Goal: Information Seeking & Learning: Learn about a topic

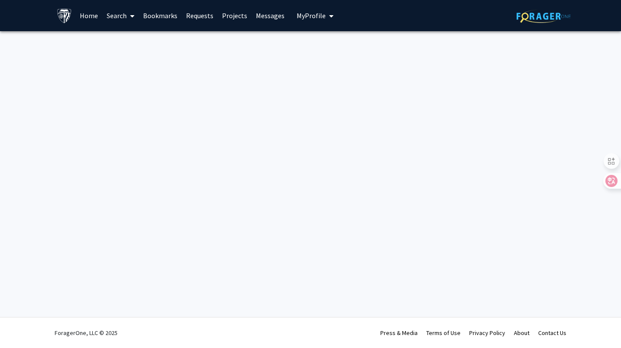
click at [352, 116] on div "Skip navigation Home Search Bookmarks Requests Projects Messages My Profile Sha…" at bounding box center [310, 174] width 621 height 348
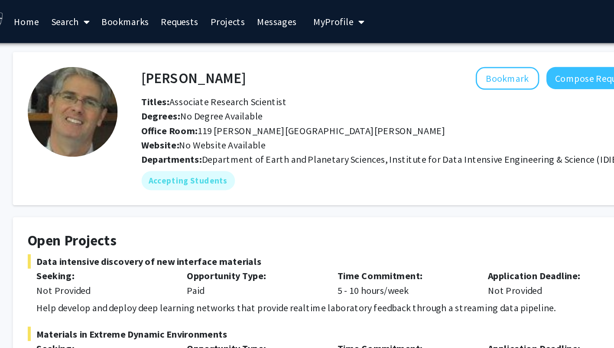
click at [94, 20] on link "Home" at bounding box center [85, 15] width 27 height 30
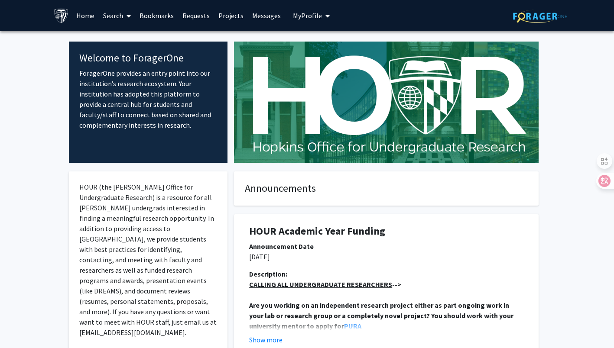
click at [110, 16] on link "Search" at bounding box center [117, 15] width 36 height 30
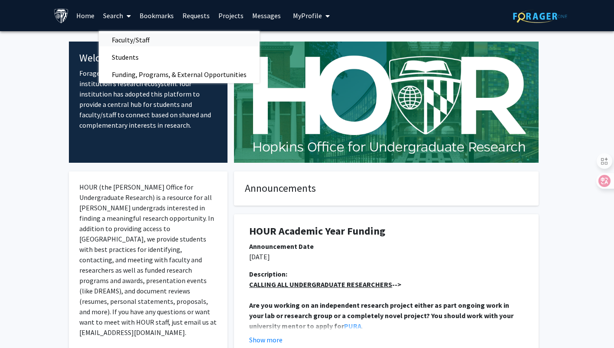
click at [120, 39] on span "Faculty/Staff" at bounding box center [131, 39] width 64 height 17
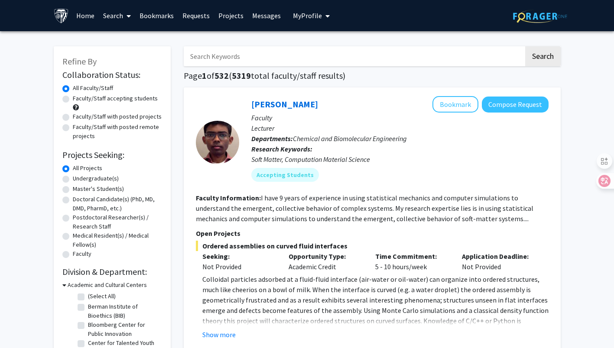
click at [121, 10] on link "Search" at bounding box center [117, 15] width 36 height 30
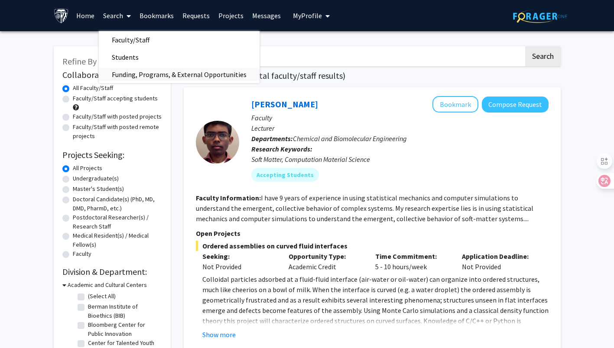
click at [137, 75] on span "Funding, Programs, & External Opportunities" at bounding box center [179, 74] width 161 height 17
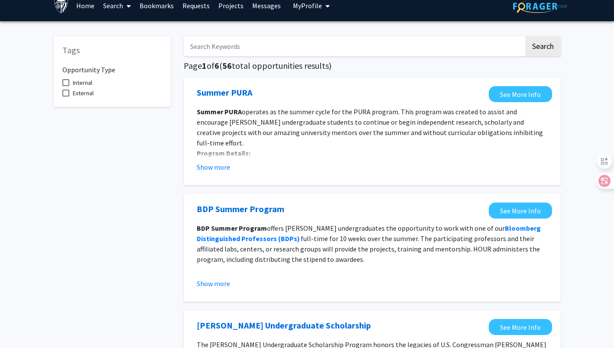
scroll to position [9, 0]
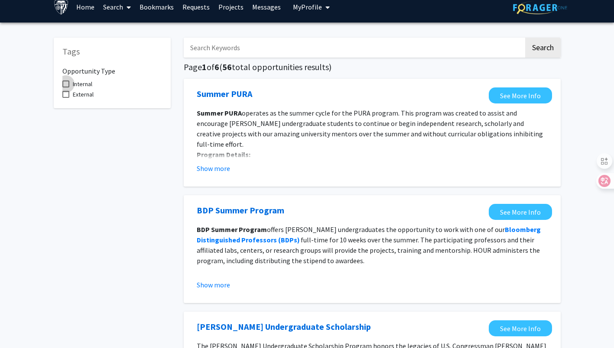
click at [68, 82] on span at bounding box center [65, 84] width 7 height 7
click at [66, 88] on input "Internal" at bounding box center [65, 88] width 0 height 0
checkbox input "true"
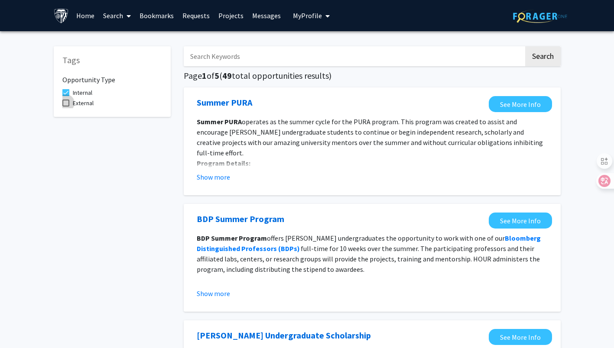
click at [77, 104] on span "External" at bounding box center [83, 103] width 21 height 10
click at [66, 107] on input "External" at bounding box center [65, 107] width 0 height 0
checkbox input "true"
click at [72, 92] on label "Internal" at bounding box center [77, 93] width 30 height 10
click at [66, 96] on input "Internal" at bounding box center [65, 96] width 0 height 0
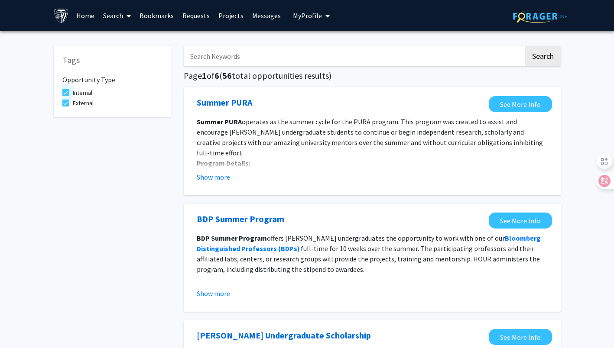
checkbox input "false"
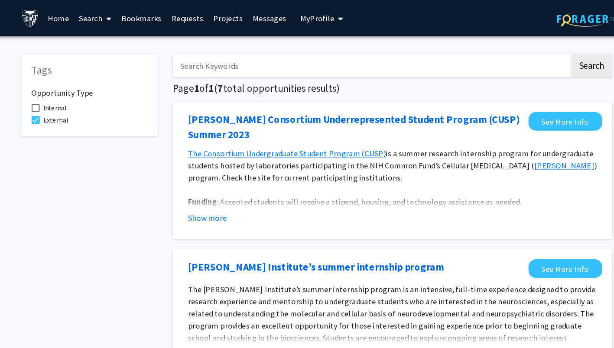
click at [128, 16] on icon at bounding box center [129, 16] width 4 height 7
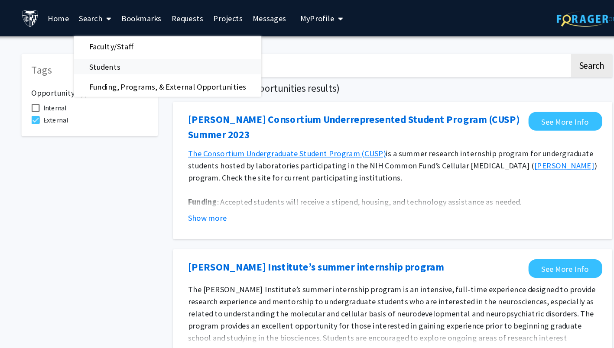
click at [124, 57] on span "Students" at bounding box center [125, 57] width 53 height 17
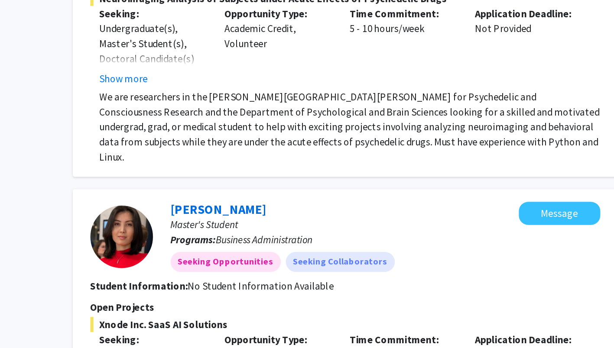
scroll to position [2439, 0]
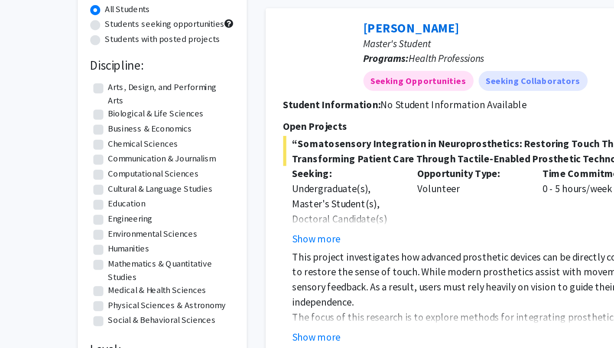
scroll to position [81, 0]
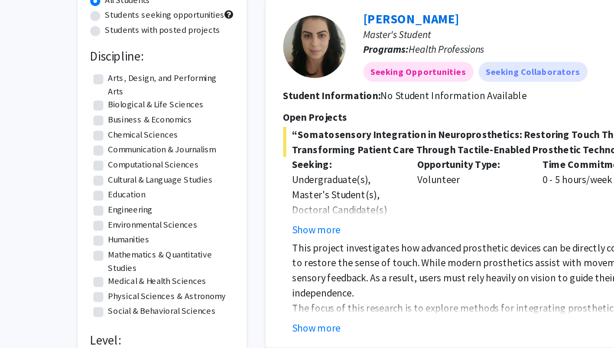
click at [88, 88] on label "Business & Economics" at bounding box center [104, 89] width 58 height 9
click at [81, 88] on input "Business & Economics" at bounding box center [78, 88] width 6 height 6
checkbox input "true"
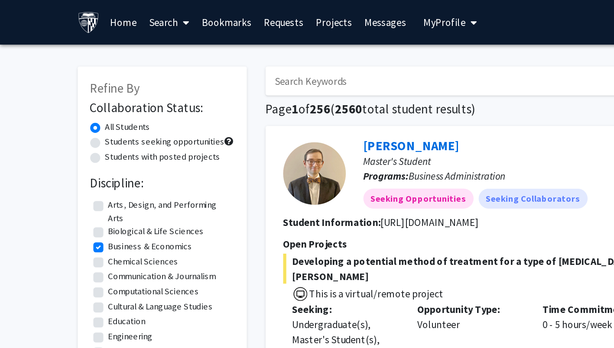
click at [125, 16] on span at bounding box center [127, 16] width 8 height 30
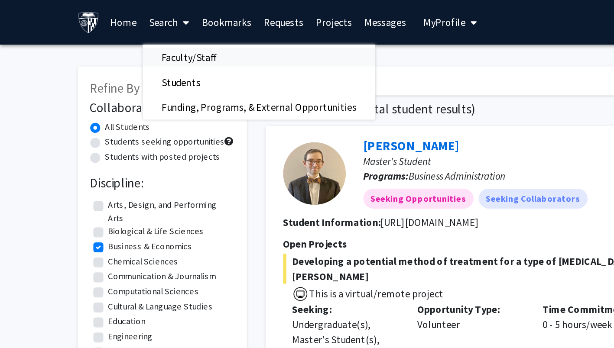
click at [122, 41] on span "Faculty/Staff" at bounding box center [131, 39] width 64 height 17
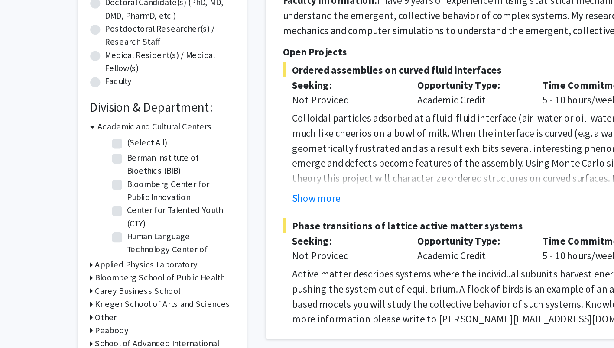
scroll to position [91, 0]
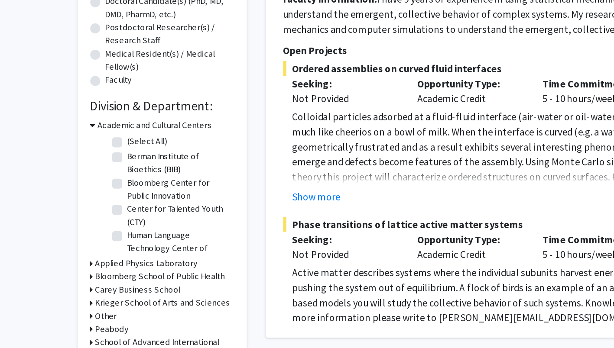
click at [84, 234] on fg-checkbox "Bloomberg Center for Public Innovation Bloomberg Center for Public Innovation" at bounding box center [119, 238] width 82 height 18
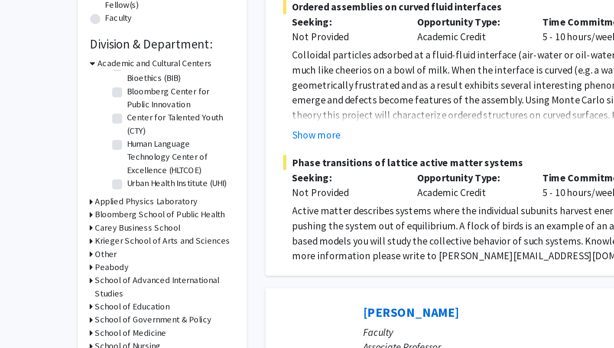
scroll to position [137, 0]
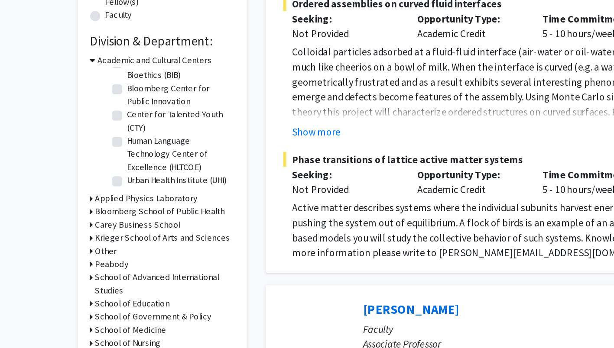
click at [68, 147] on h3 "Academic and Cultural Centers" at bounding box center [107, 148] width 79 height 9
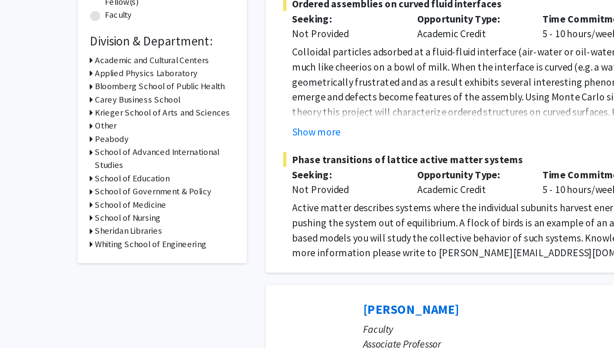
click at [69, 175] on h3 "Carey Business School" at bounding box center [95, 176] width 59 height 9
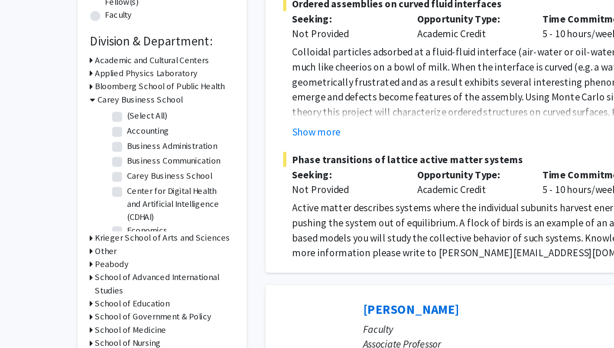
click at [88, 185] on label "(Select All)" at bounding box center [102, 187] width 28 height 9
click at [88, 185] on input "(Select All)" at bounding box center [91, 186] width 6 height 6
checkbox input "true"
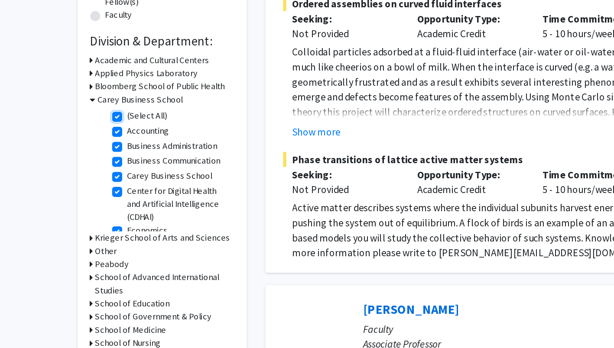
checkbox input "true"
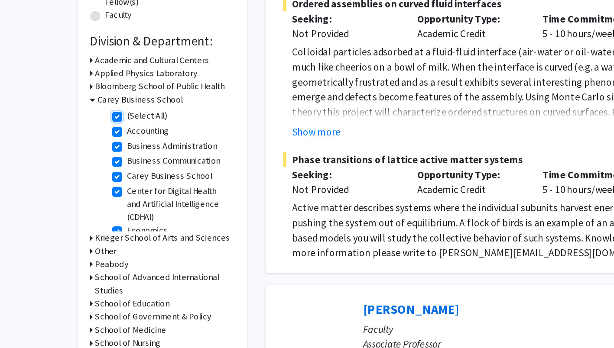
checkbox input "true"
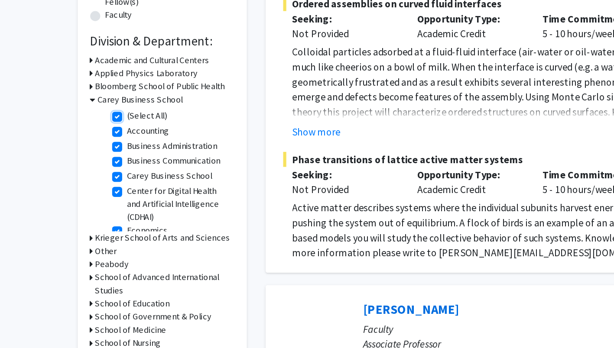
checkbox input "true"
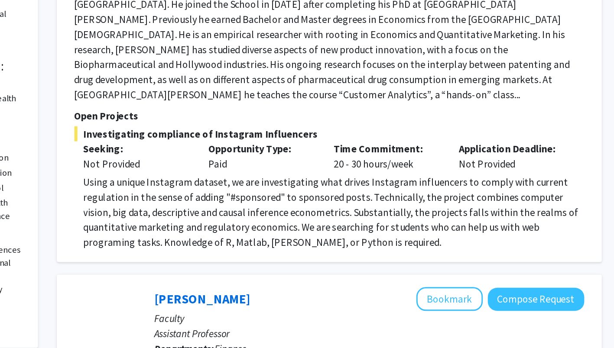
scroll to position [264, 0]
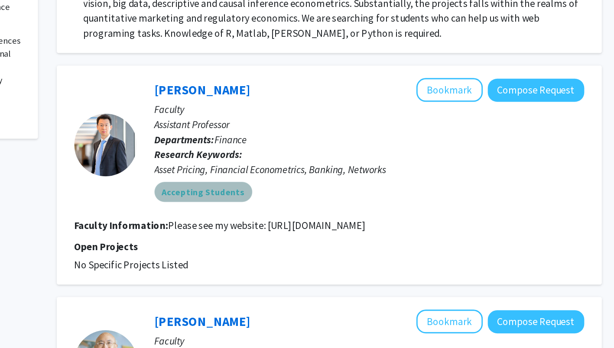
click at [287, 233] on mat-chip "Accepting Students" at bounding box center [285, 240] width 68 height 14
click at [329, 259] on fg-read-more "Please see my website: [URL][DOMAIN_NAME]" at bounding box center [329, 263] width 137 height 9
drag, startPoint x: 327, startPoint y: 251, endPoint x: 407, endPoint y: 258, distance: 80.6
click at [407, 258] on fg-search-faculty "[PERSON_NAME] Bookmark Compose Request Faculty Assistant Professor Departments:…" at bounding box center [372, 228] width 353 height 134
click at [379, 209] on p "Research Keywords: Asset Pricing, Financial Econometrics, Banking, Networks" at bounding box center [399, 219] width 297 height 21
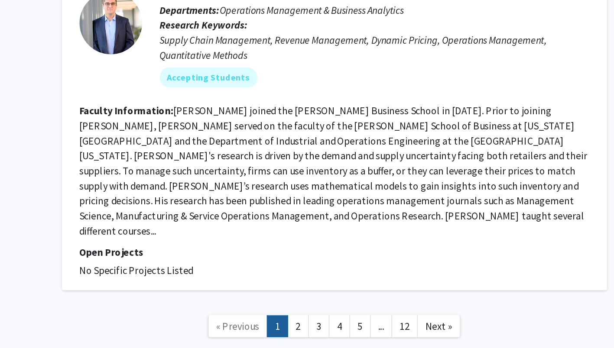
scroll to position [1942, 0]
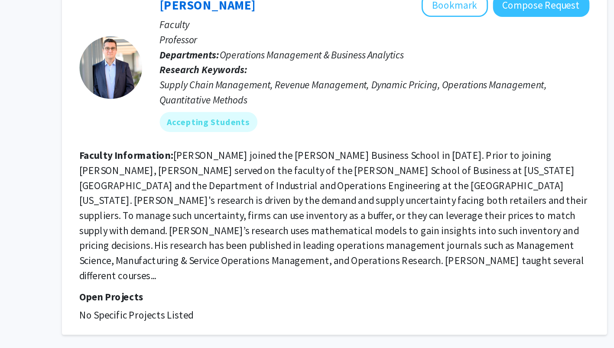
click at [348, 322] on link "2" at bounding box center [347, 329] width 15 height 15
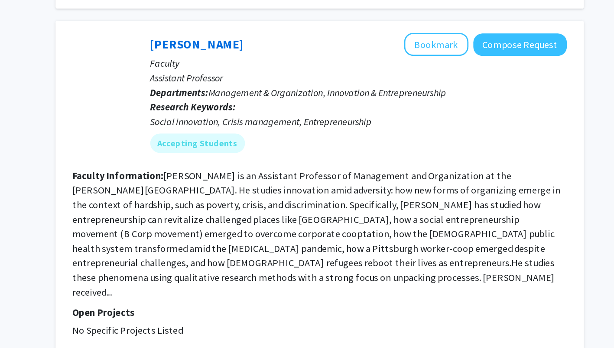
scroll to position [1210, 0]
